Goal: Obtain resource: Download file/media

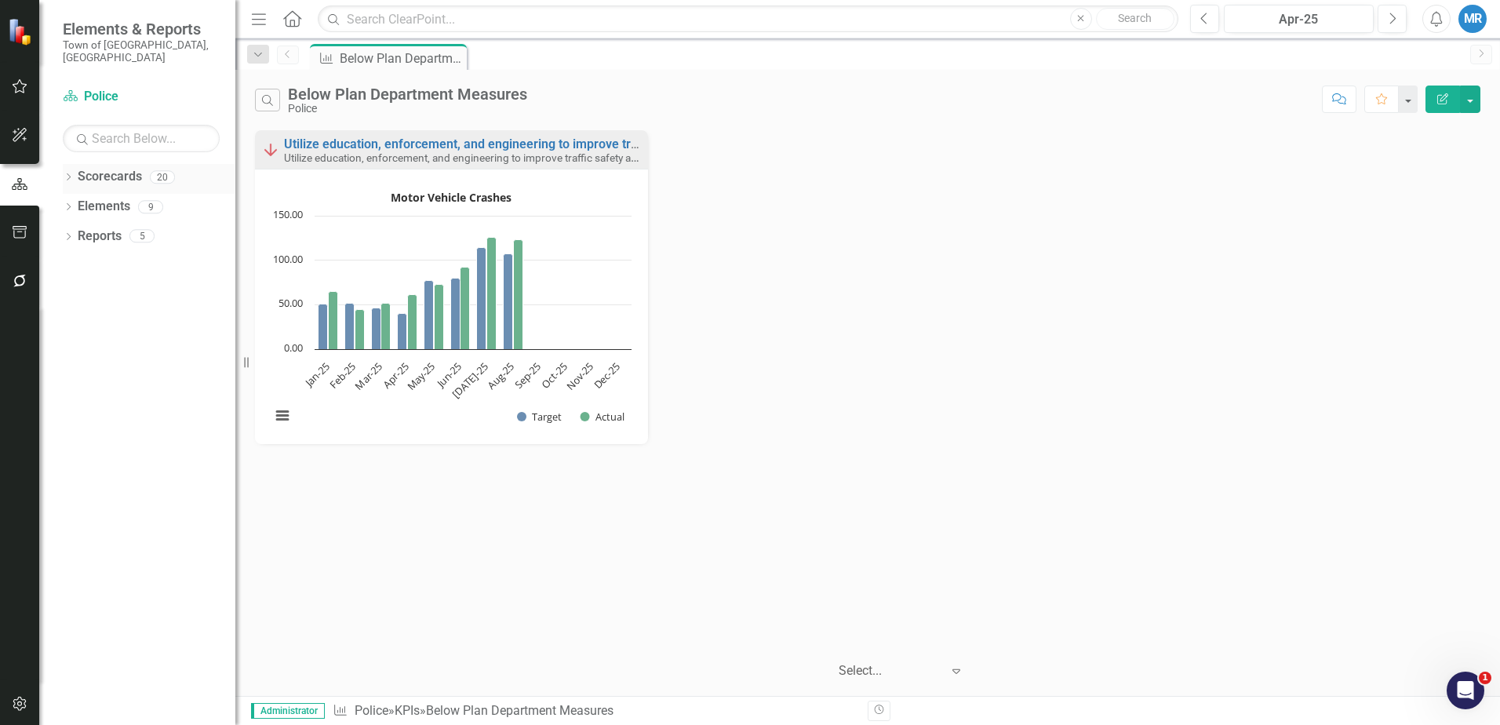
click at [108, 168] on link "Scorecards" at bounding box center [110, 177] width 64 height 18
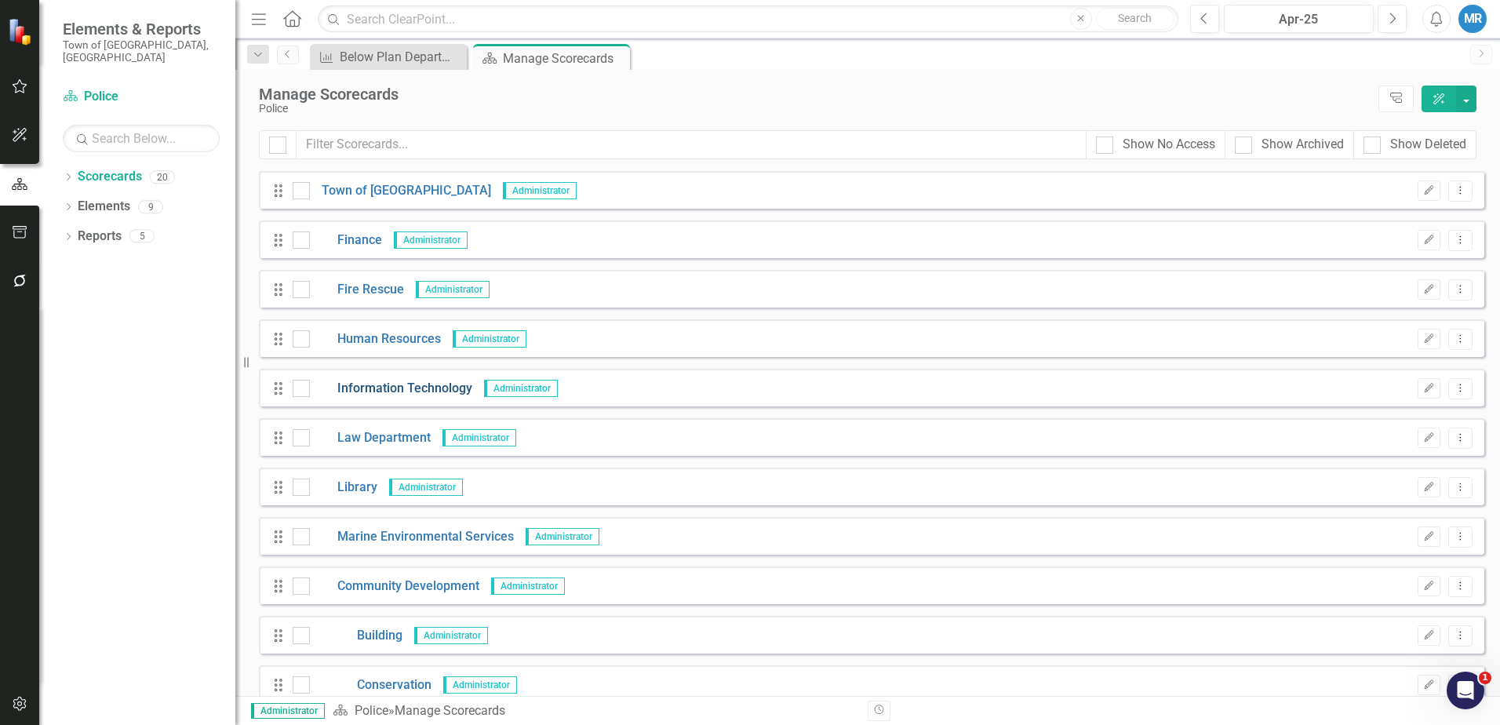
click at [435, 388] on link "Information Technology" at bounding box center [391, 389] width 162 height 18
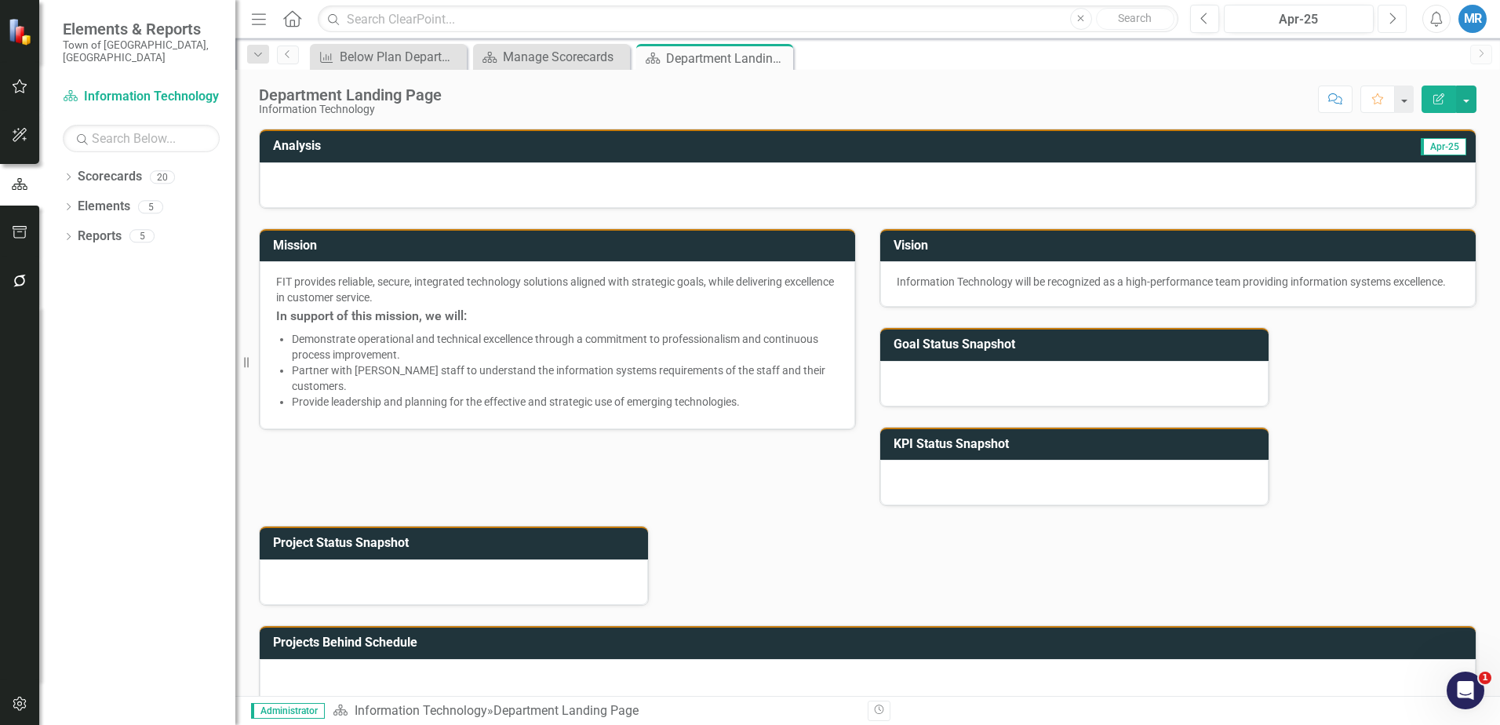
click at [1393, 19] on icon "Next" at bounding box center [1392, 19] width 9 height 14
click at [1393, 16] on icon "button" at bounding box center [1393, 18] width 6 height 11
click at [1390, 20] on icon "Next" at bounding box center [1392, 19] width 9 height 14
click at [1392, 21] on icon "button" at bounding box center [1393, 18] width 6 height 11
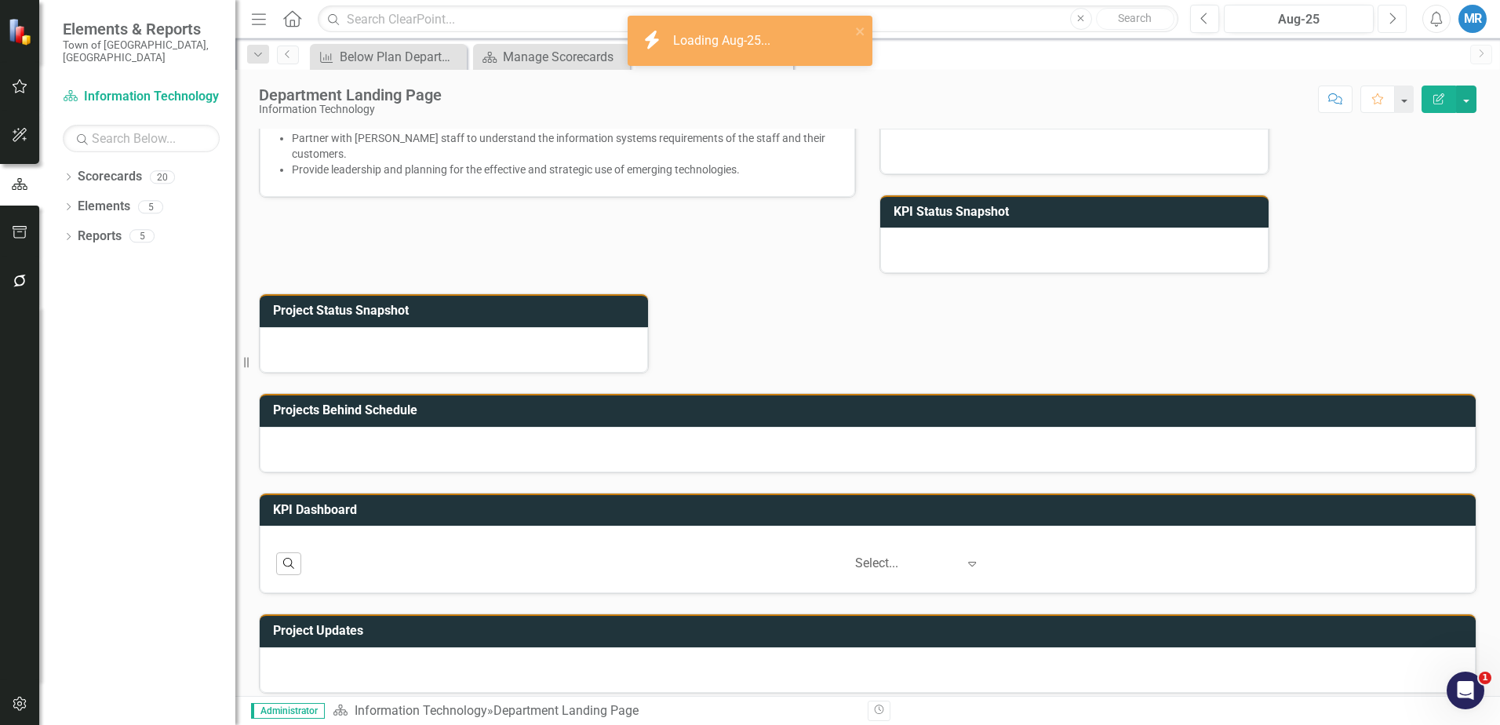
scroll to position [246, 0]
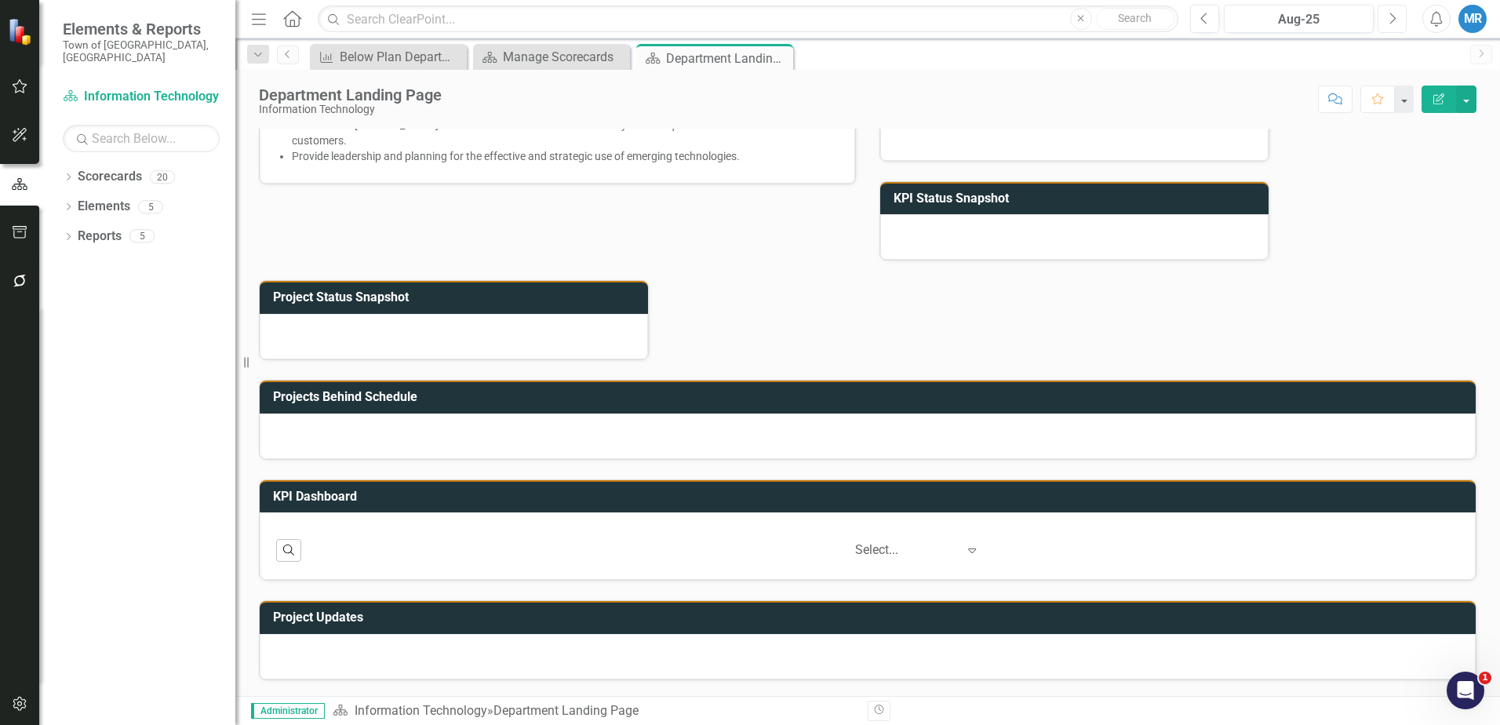
click at [1391, 20] on icon "Next" at bounding box center [1392, 19] width 9 height 14
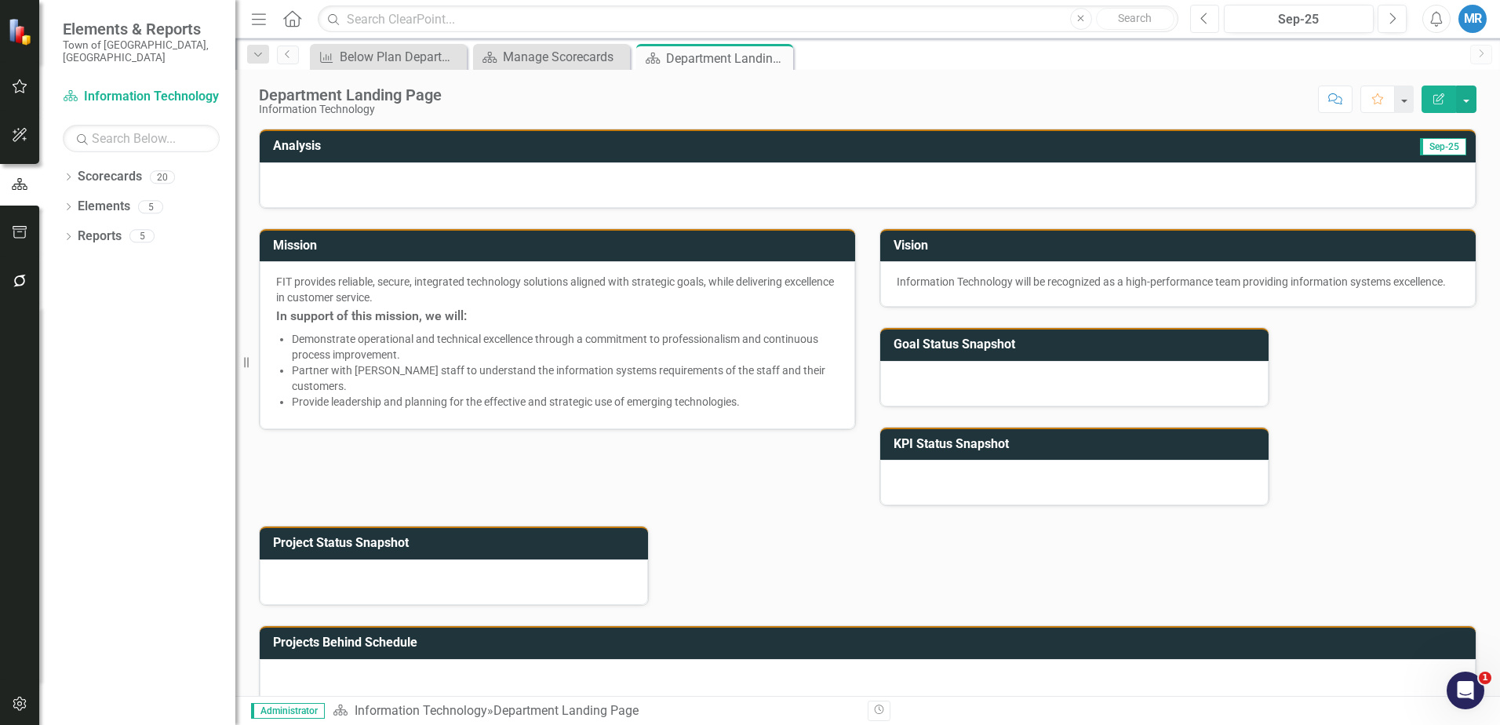
click at [1205, 22] on icon "button" at bounding box center [1203, 18] width 6 height 11
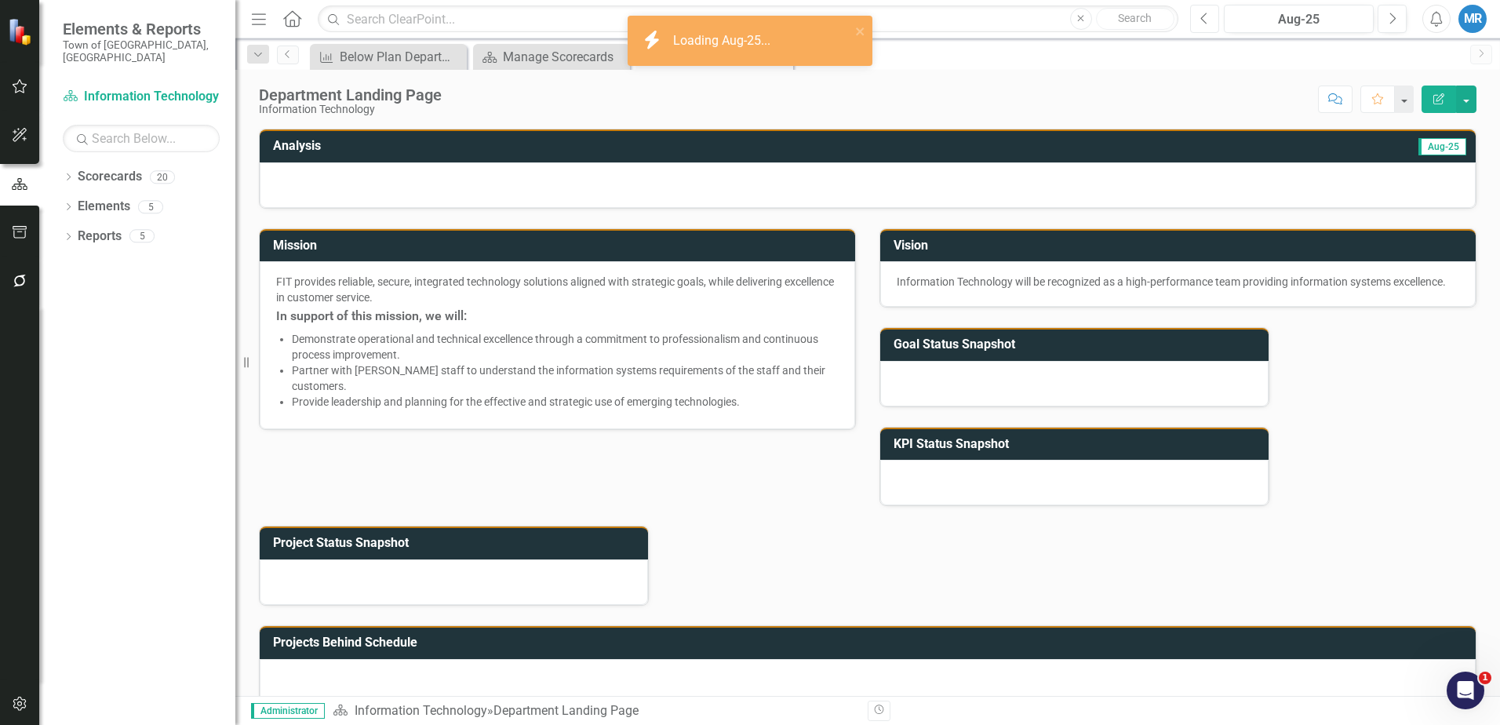
click at [1205, 22] on icon "button" at bounding box center [1203, 18] width 6 height 11
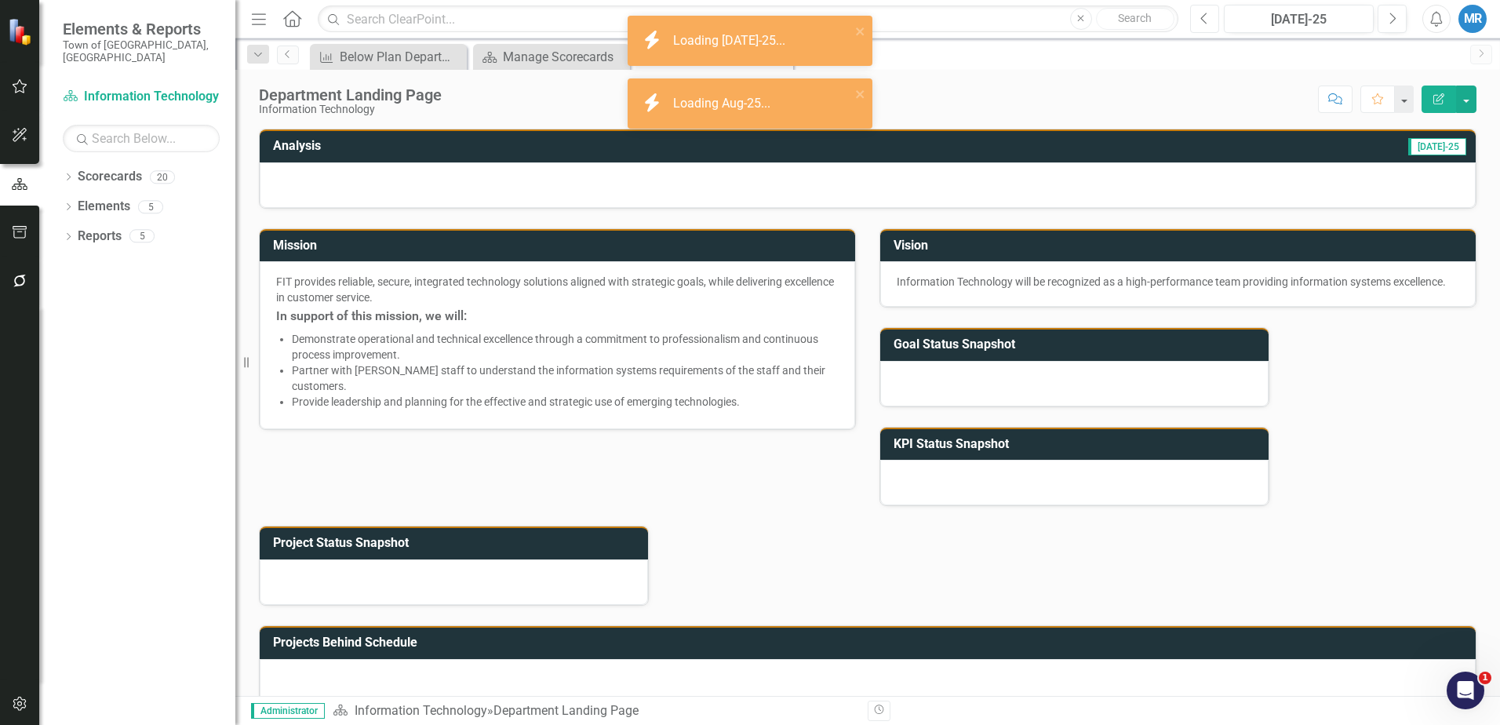
click at [1205, 21] on icon "Previous" at bounding box center [1204, 19] width 9 height 14
click at [1205, 20] on icon "Previous" at bounding box center [1204, 19] width 9 height 14
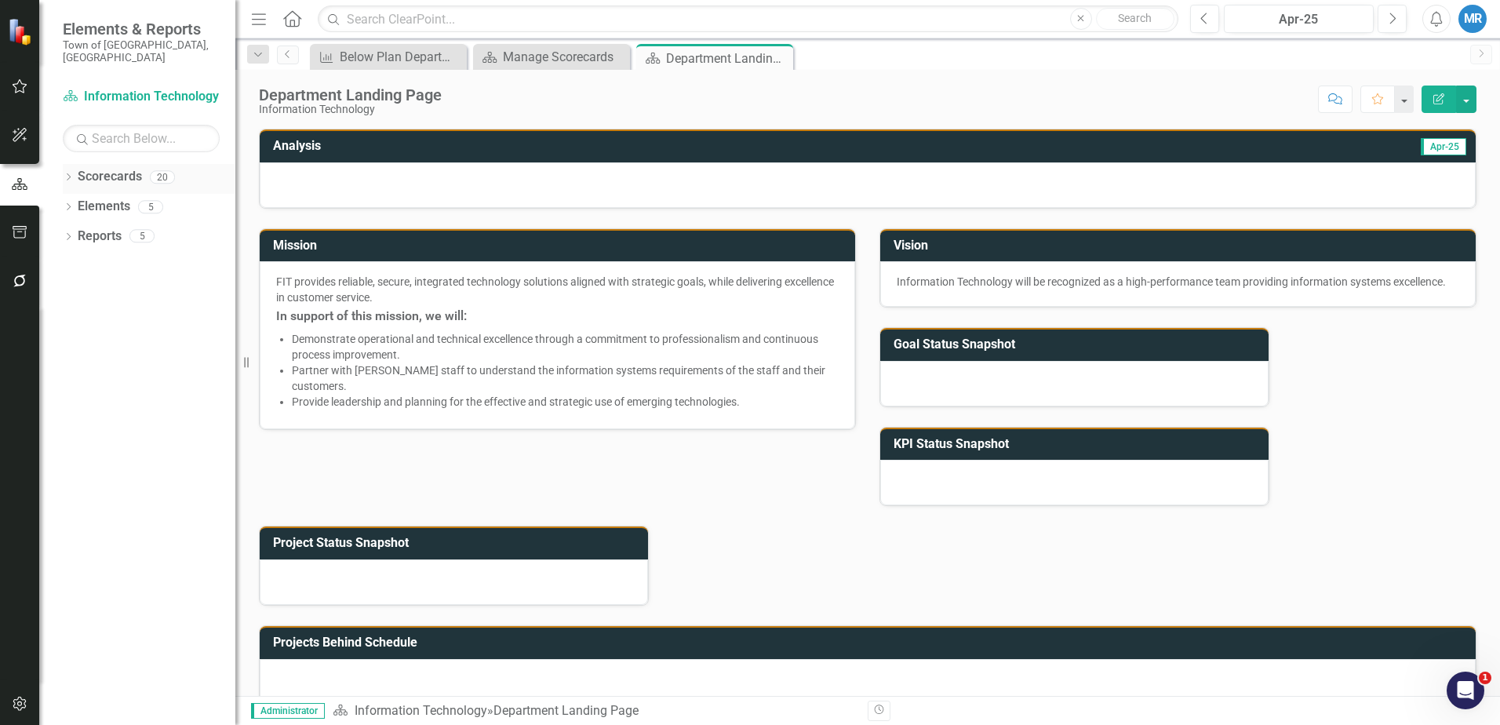
click at [105, 168] on link "Scorecards" at bounding box center [110, 177] width 64 height 18
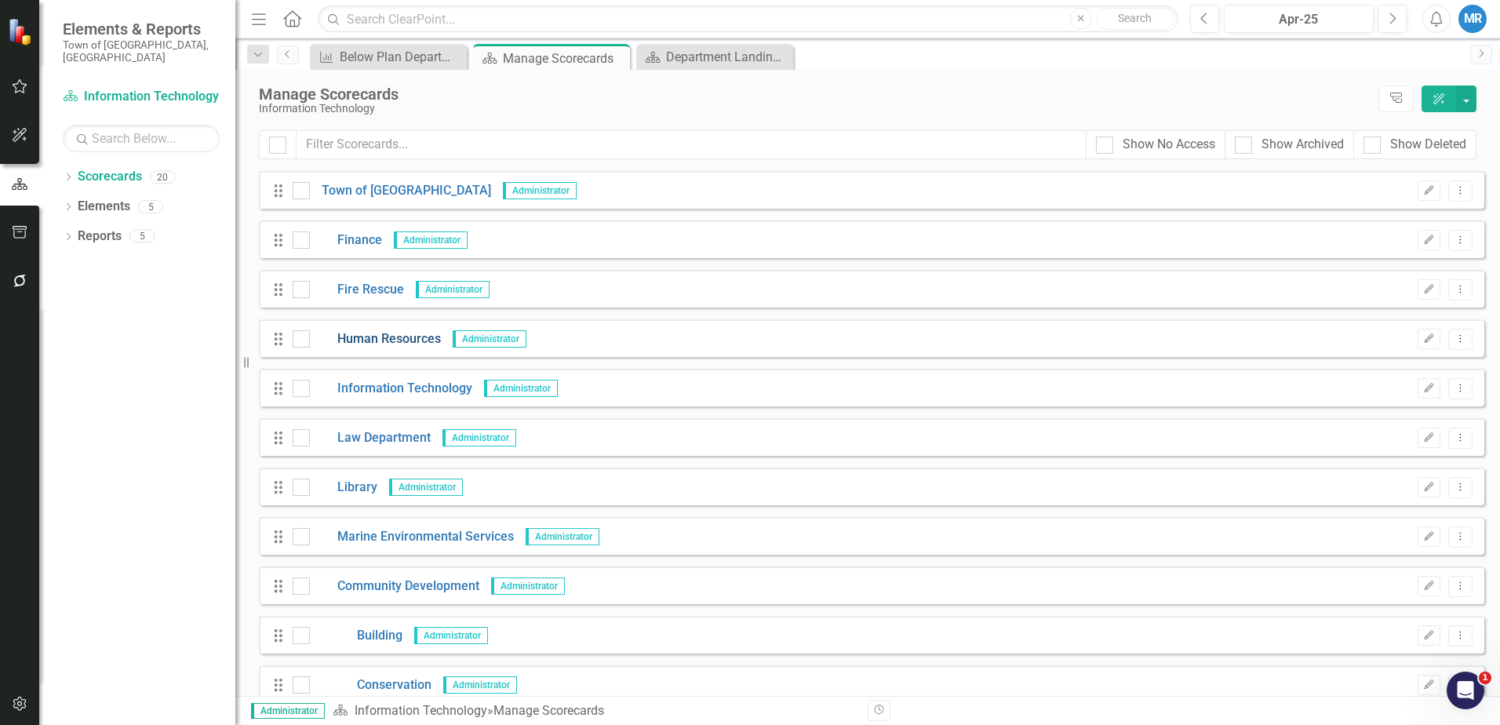
click at [415, 337] on link "Human Resources" at bounding box center [375, 339] width 131 height 18
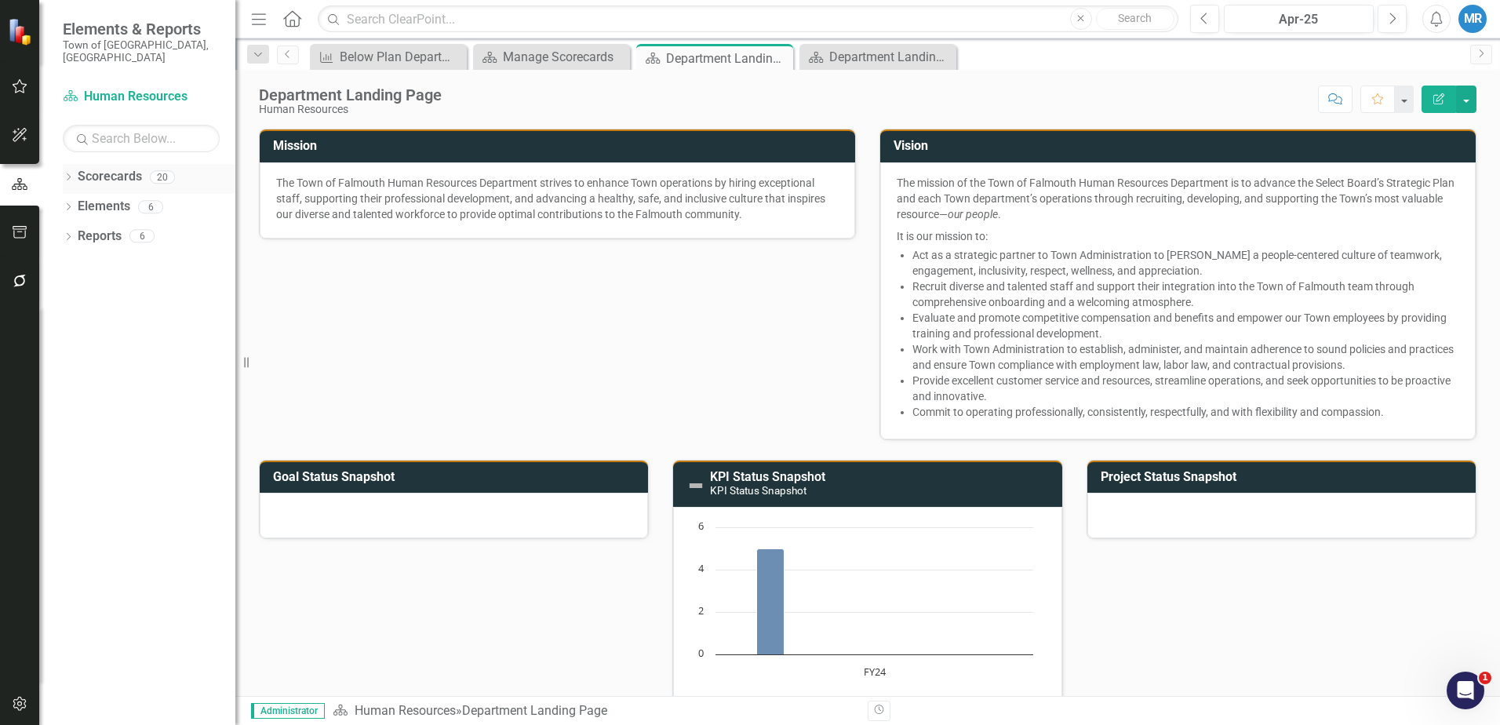
click at [120, 168] on link "Scorecards" at bounding box center [110, 177] width 64 height 18
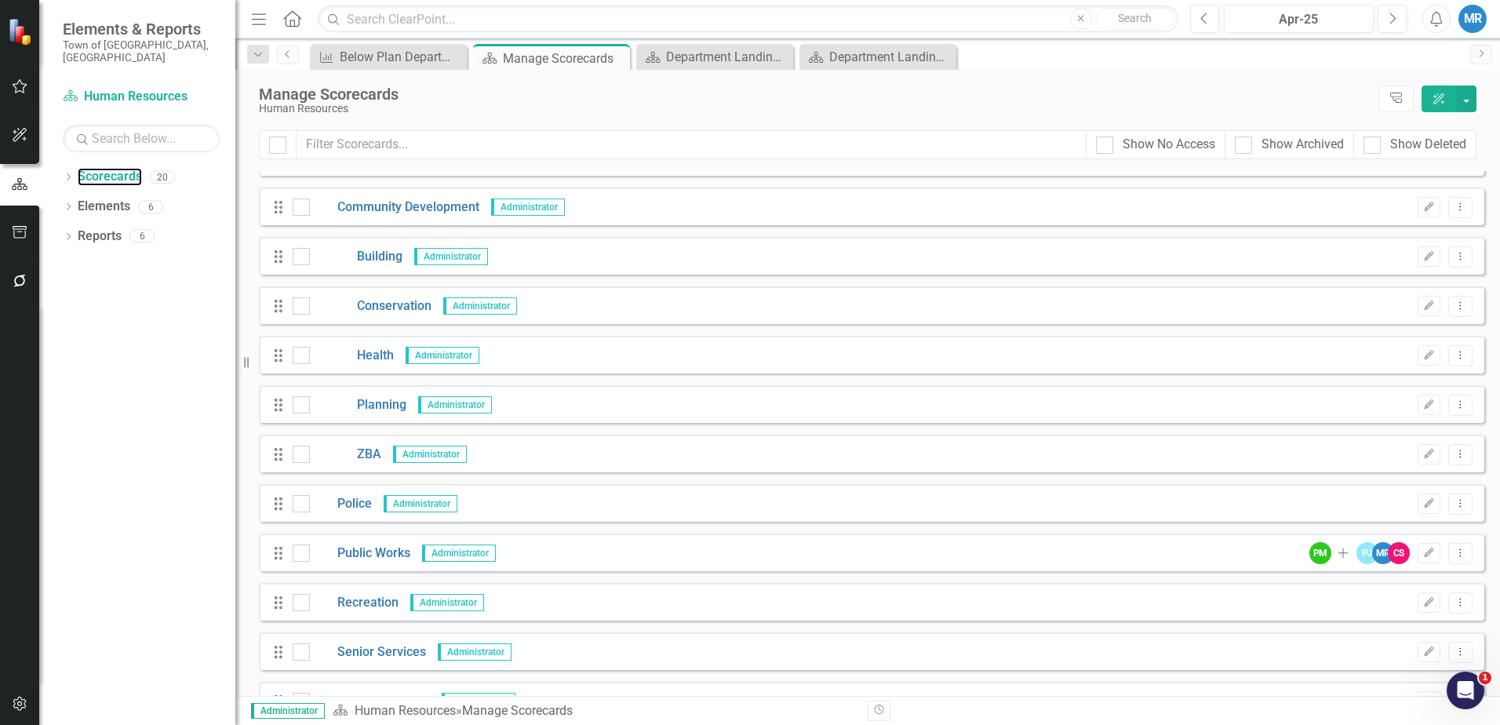
scroll to position [392, 0]
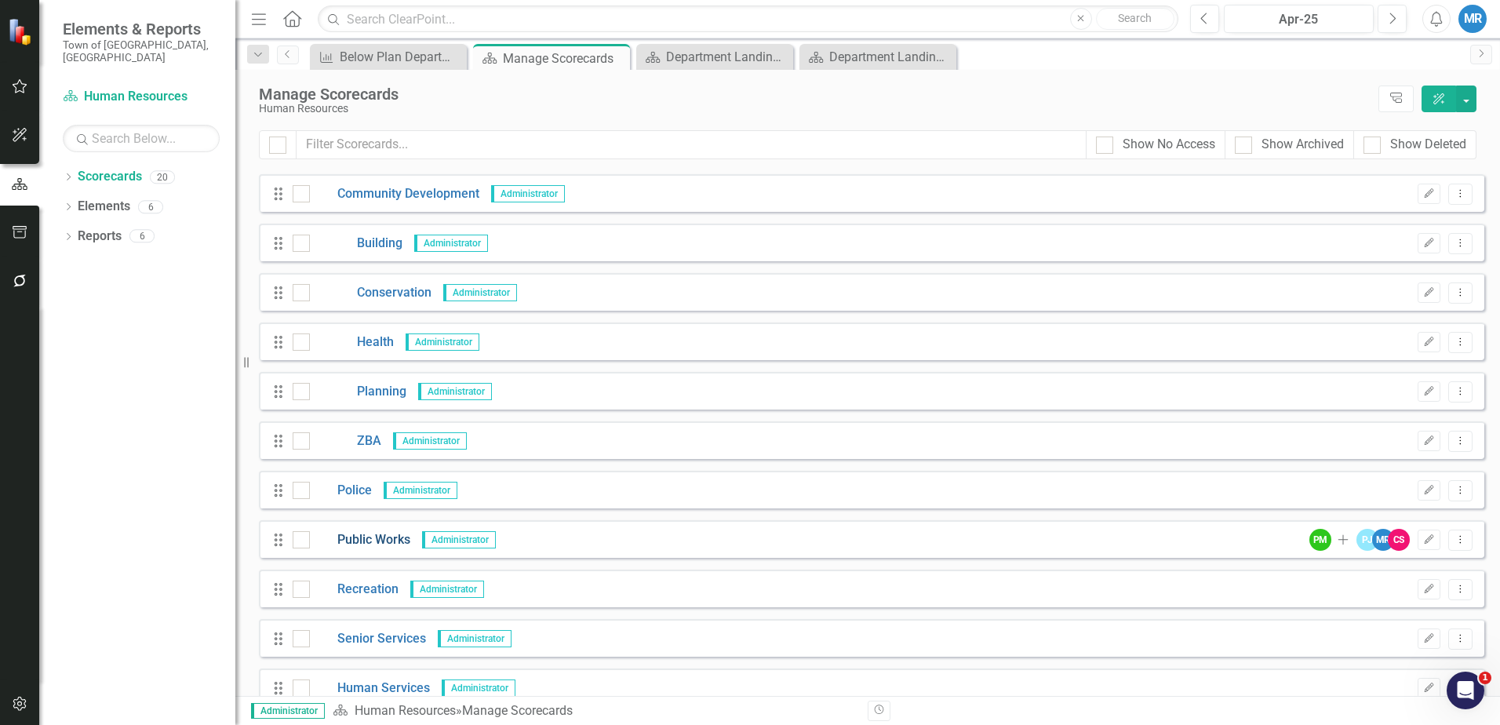
click at [384, 538] on link "Public Works" at bounding box center [360, 540] width 100 height 18
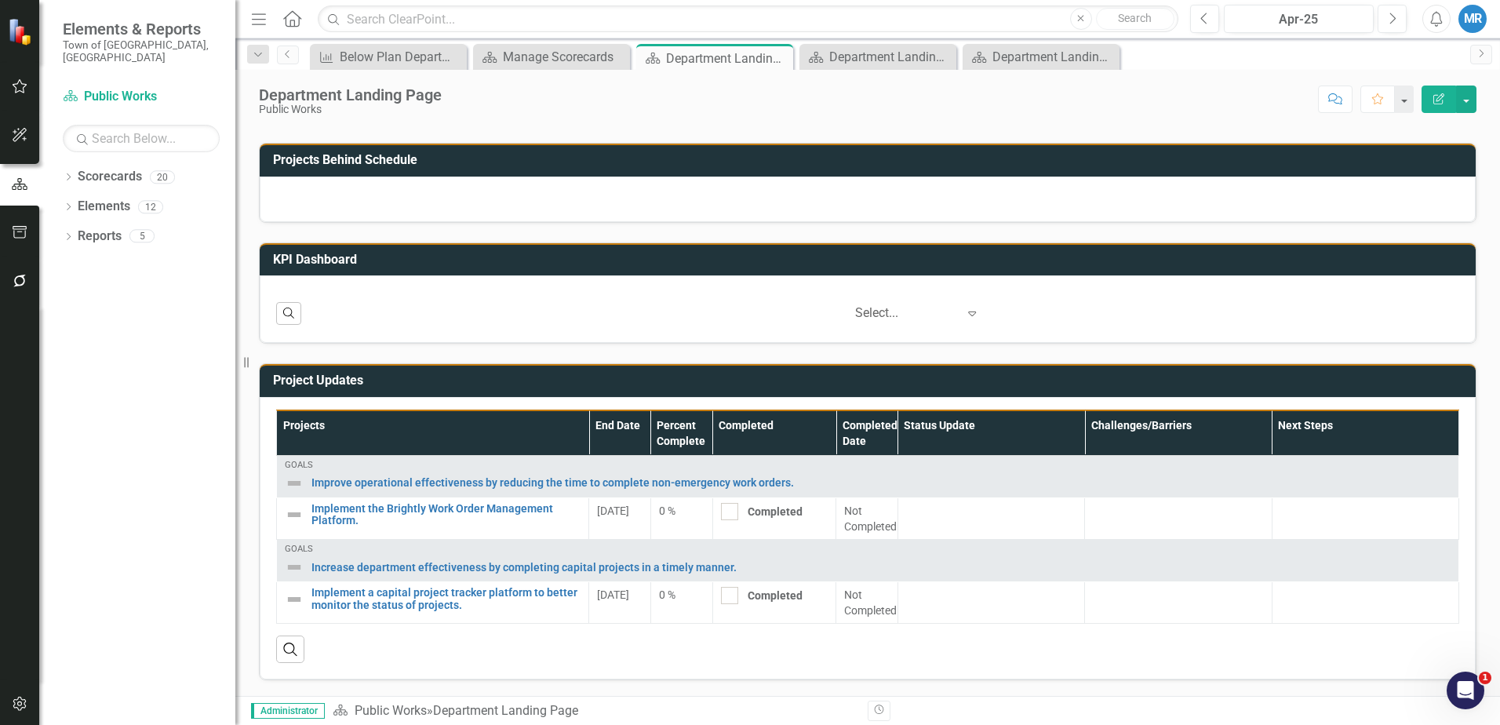
scroll to position [529, 0]
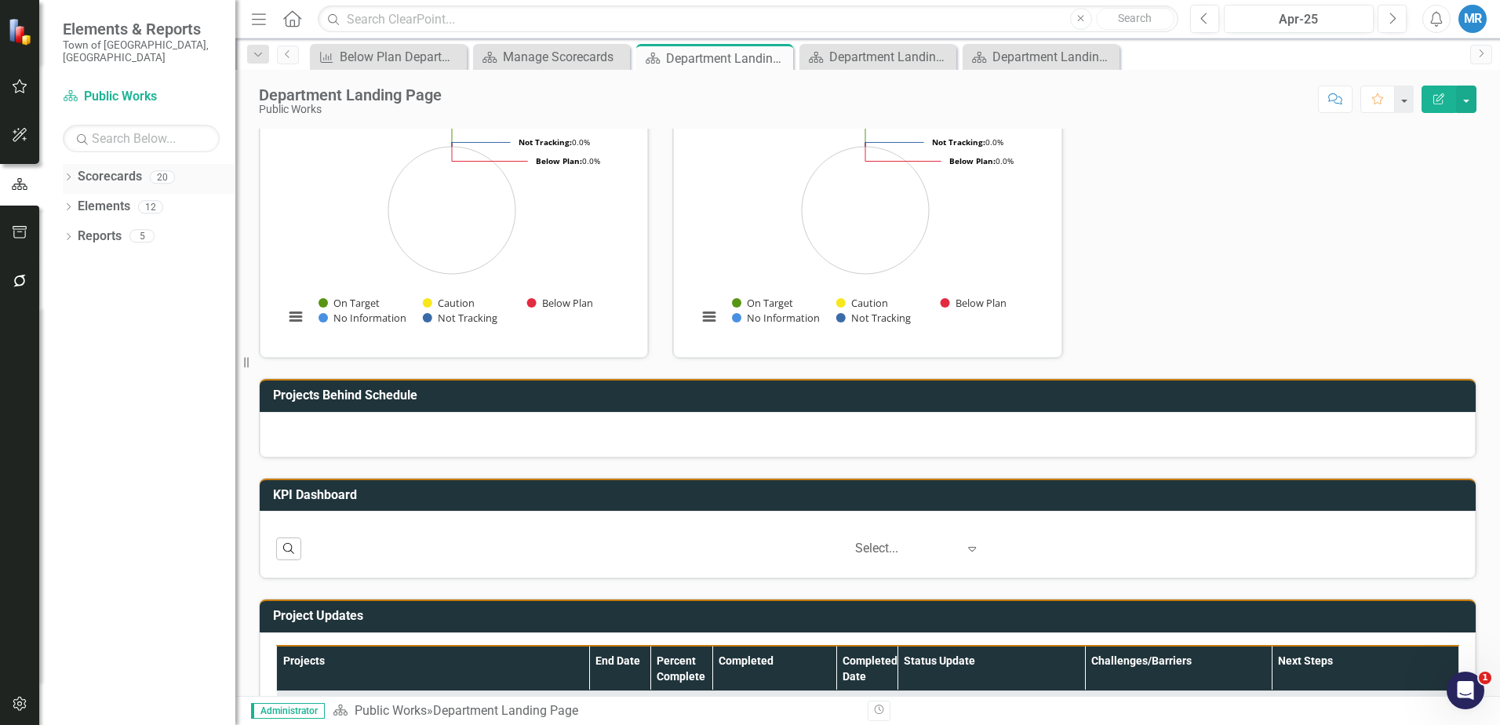
click at [112, 168] on link "Scorecards" at bounding box center [110, 177] width 64 height 18
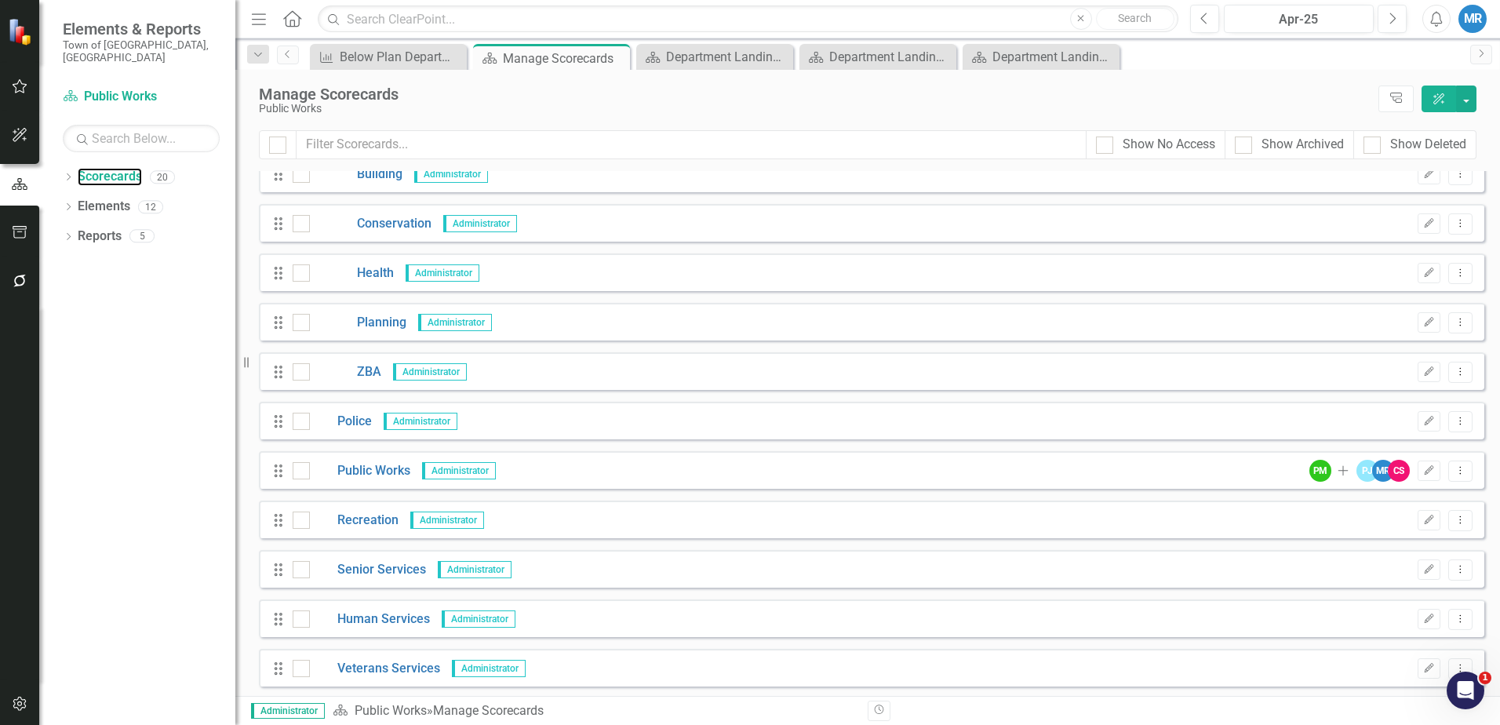
scroll to position [464, 0]
click at [356, 413] on link "Police" at bounding box center [341, 419] width 62 height 18
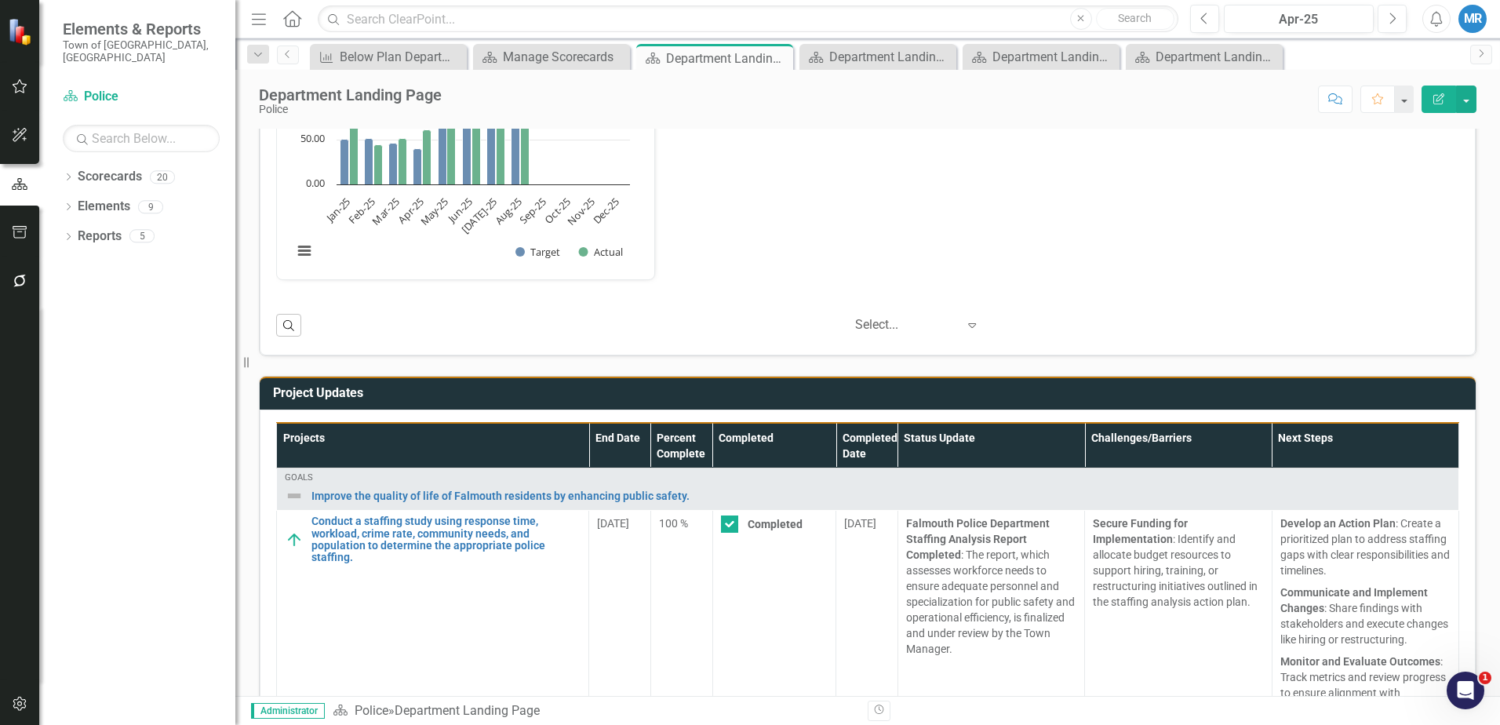
scroll to position [995, 0]
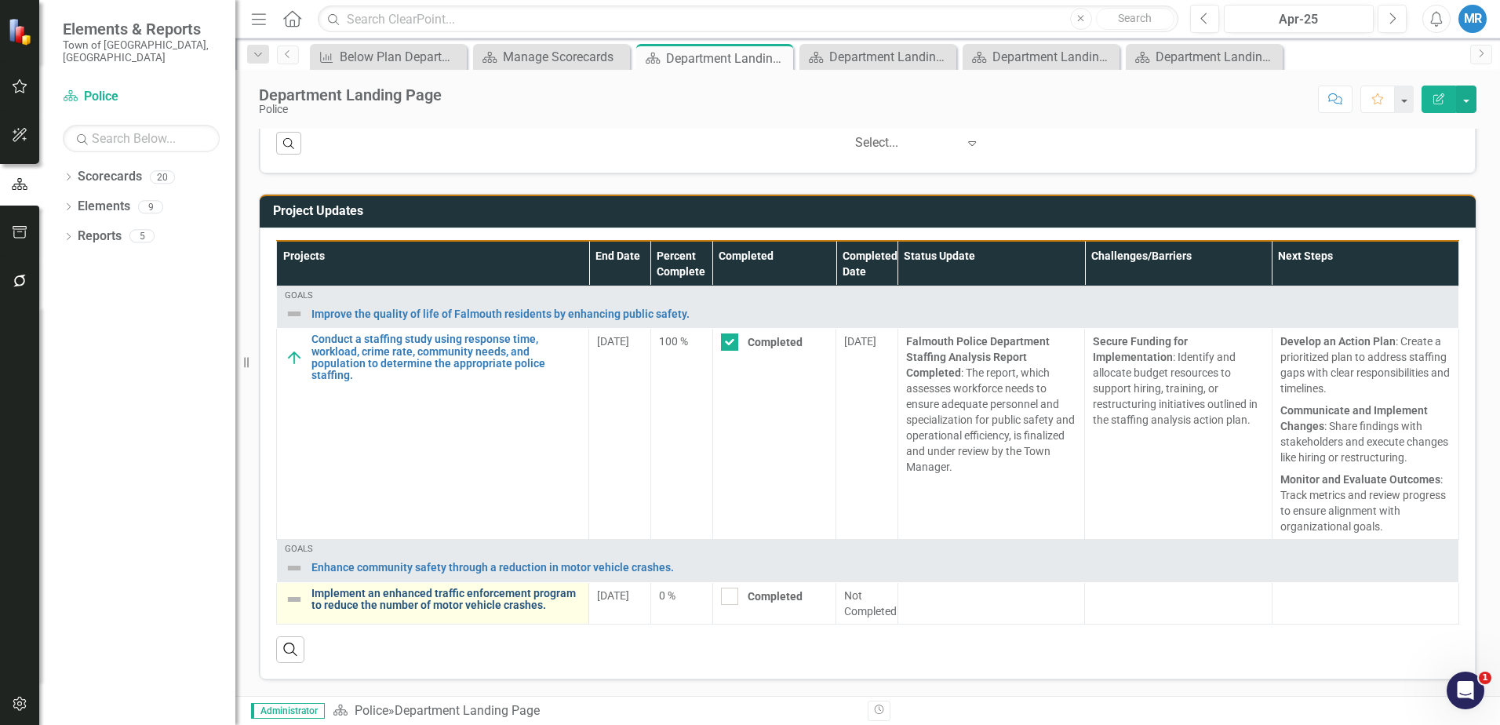
click at [469, 598] on link "Implement an enhanced traffic enforcement program to reduce the number of motor…" at bounding box center [445, 600] width 269 height 24
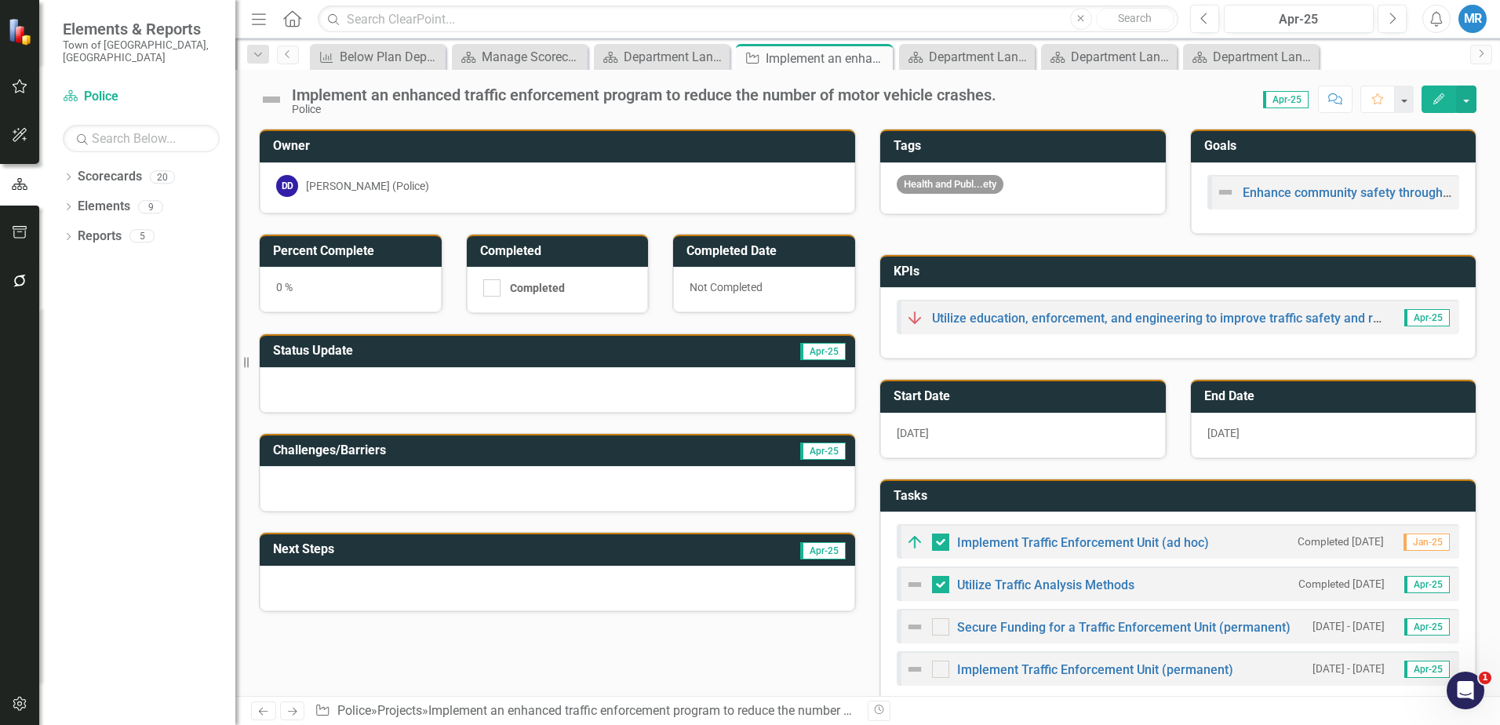
scroll to position [277, 0]
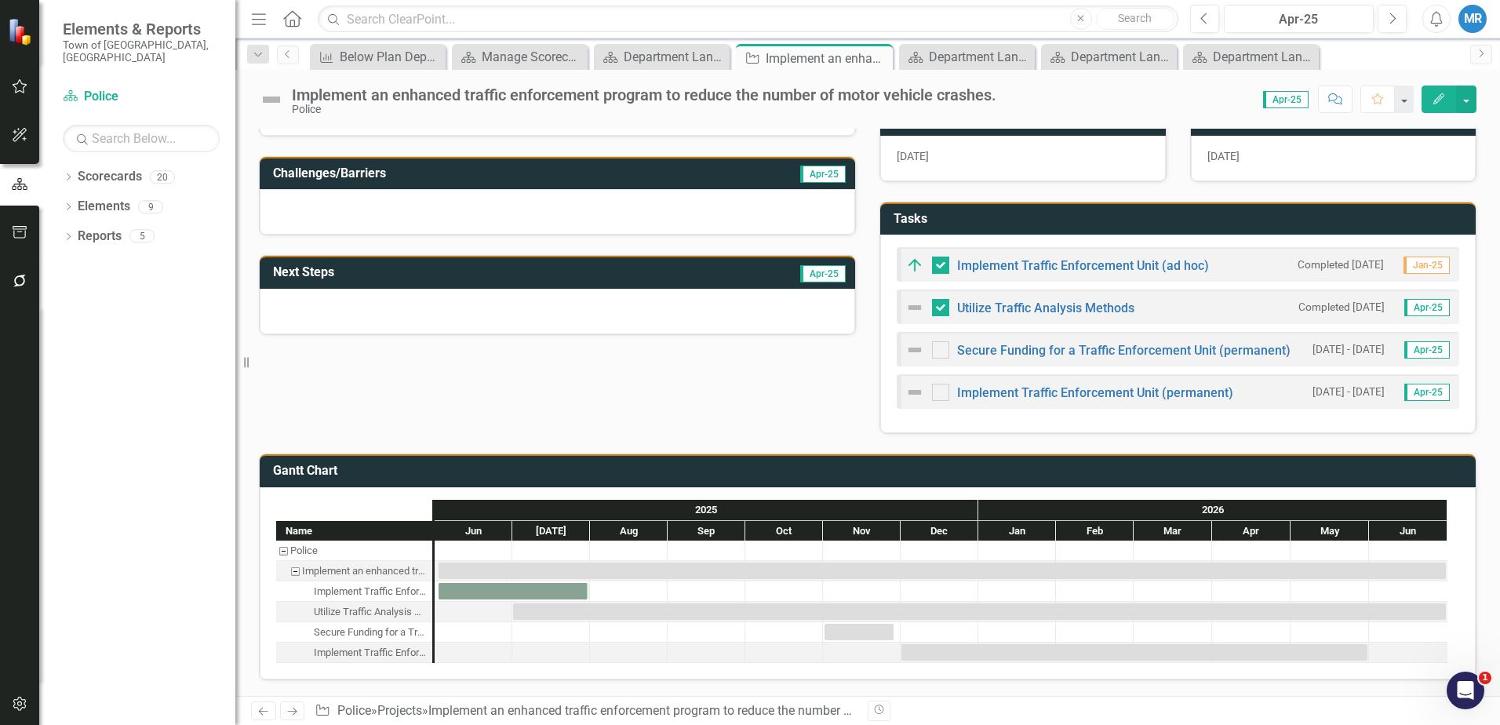
drag, startPoint x: 766, startPoint y: 382, endPoint x: 577, endPoint y: 390, distance: 190.0
click at [575, 390] on div "Owner DD [PERSON_NAME] (Police) Percent Complete 0 % Completed Completed Comple…" at bounding box center [867, 133] width 1241 height 602
click at [1465, 100] on button "button" at bounding box center [1466, 99] width 20 height 27
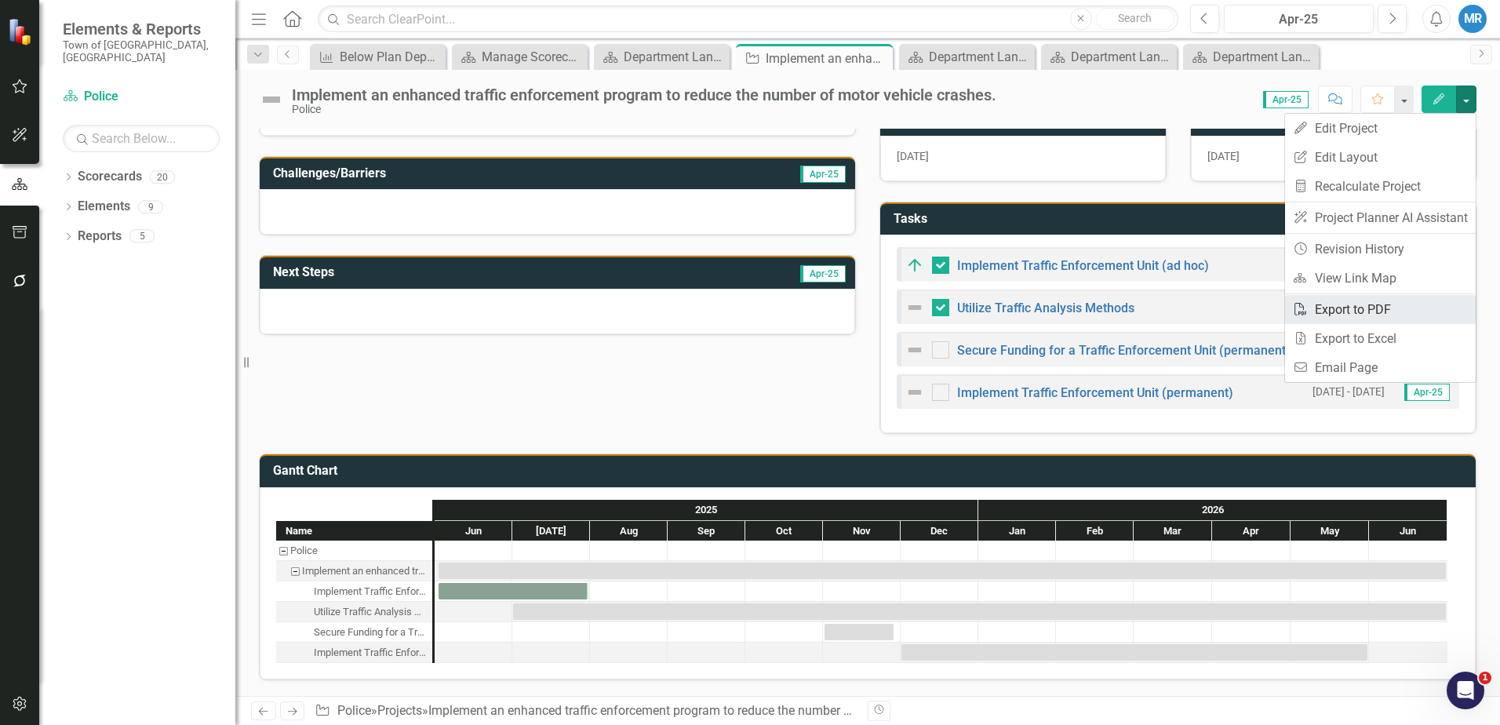
click at [1329, 307] on link "PDF Export to PDF" at bounding box center [1380, 309] width 191 height 29
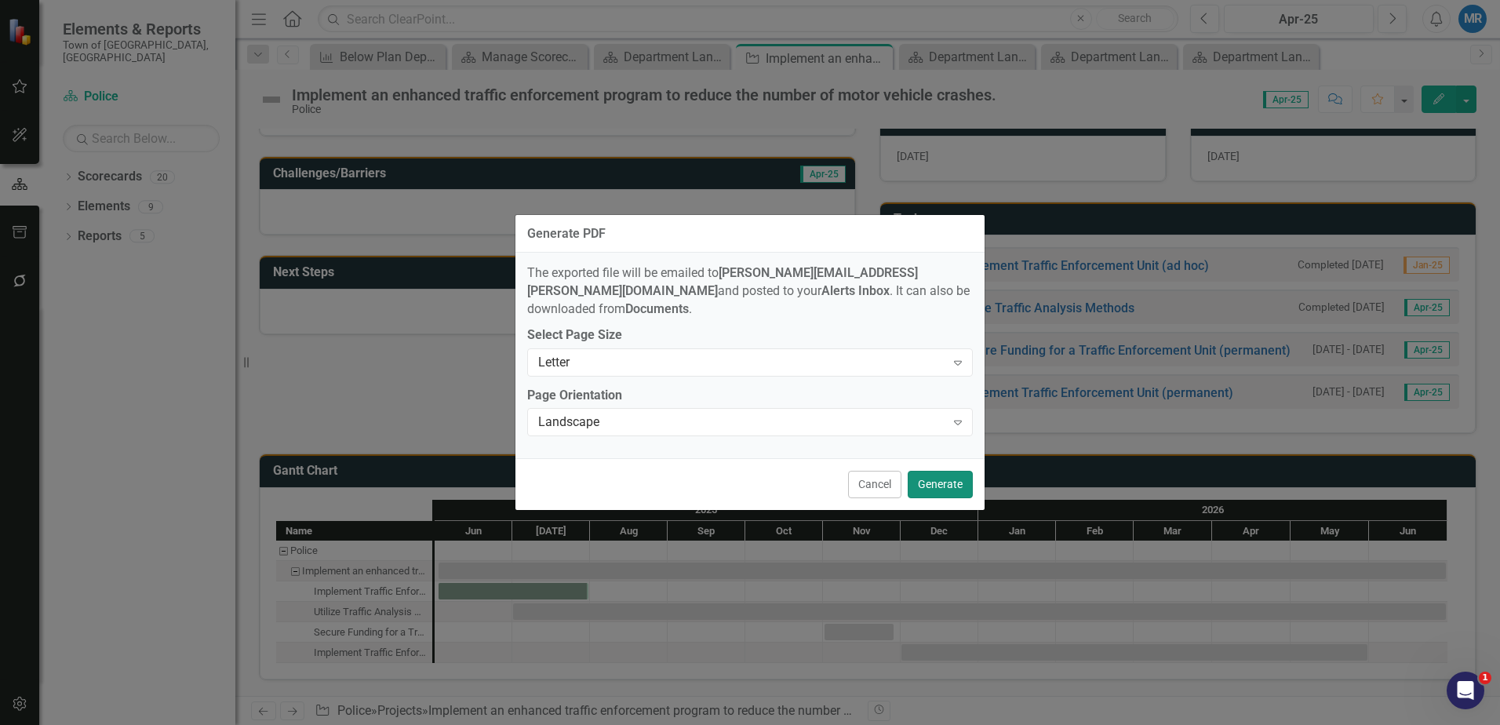
click at [941, 475] on button "Generate" at bounding box center [940, 484] width 65 height 27
